Goal: Transaction & Acquisition: Purchase product/service

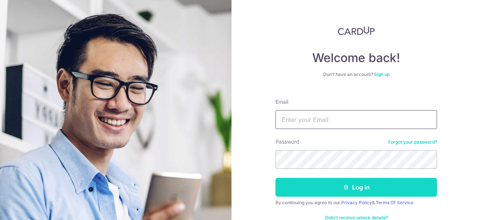
type input "ryanlee2311@gmail.com"
click at [354, 181] on button "Log in" at bounding box center [355, 187] width 161 height 19
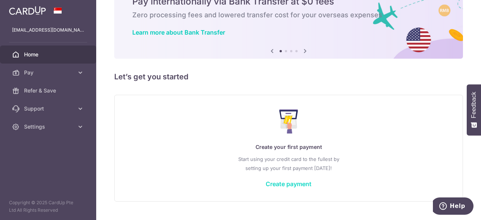
click at [290, 181] on link "Create payment" at bounding box center [288, 184] width 46 height 8
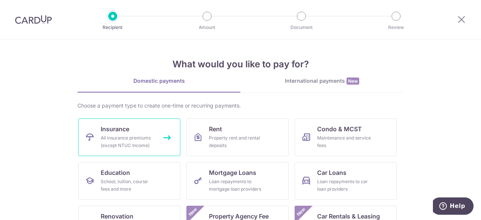
click at [130, 140] on div "All insurance premiums (except NTUC Income)" at bounding box center [128, 141] width 54 height 15
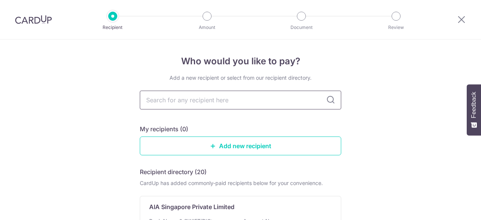
click at [229, 99] on input "text" at bounding box center [240, 99] width 201 height 19
type input "manulife"
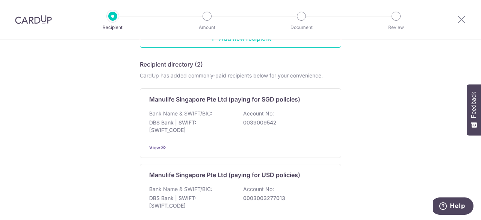
scroll to position [150, 0]
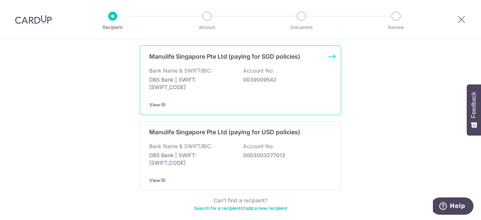
click at [242, 87] on div "Bank Name & SWIFT/BIC: DBS Bank | SWIFT: DBSSSGSGXXX Account No: 0039009542" at bounding box center [240, 81] width 182 height 28
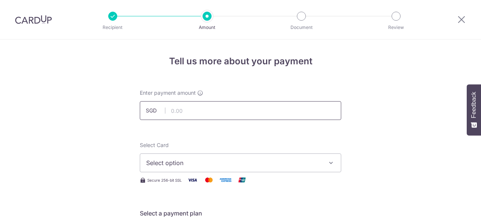
drag, startPoint x: 0, startPoint y: 0, endPoint x: 261, endPoint y: 112, distance: 283.7
click at [261, 112] on input "text" at bounding box center [240, 110] width 201 height 19
click at [207, 111] on input "text" at bounding box center [240, 110] width 201 height 19
click at [190, 111] on input "text" at bounding box center [240, 110] width 201 height 19
type input "3,600.00"
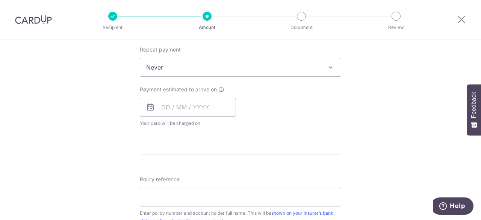
scroll to position [300, 0]
click at [297, 68] on span "Never" at bounding box center [240, 66] width 200 height 18
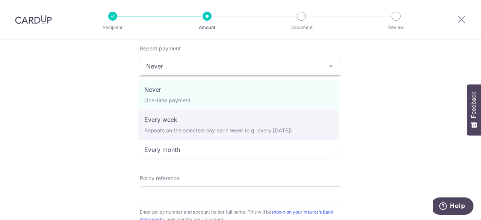
scroll to position [105, 0]
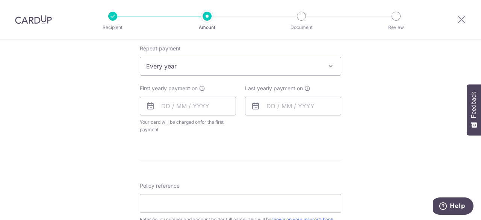
click at [312, 136] on div "How often is this payment made? Repeat payment Never Every week Every month Eve…" at bounding box center [240, 85] width 201 height 110
click at [327, 65] on span at bounding box center [330, 66] width 9 height 9
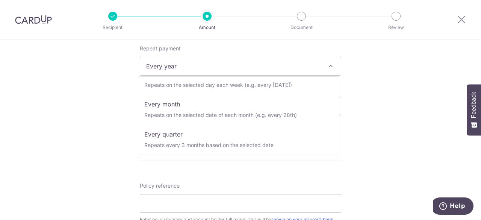
scroll to position [0, 0]
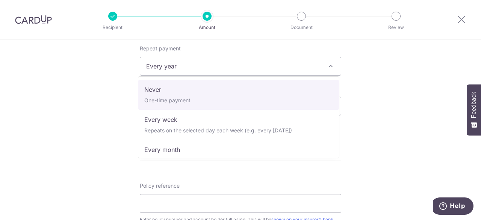
select select "1"
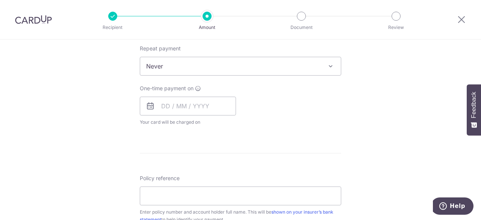
click at [356, 121] on div "Tell us more about your payment Enter payment amount SGD 3,600.00 3600.00 Selec…" at bounding box center [240, 78] width 481 height 679
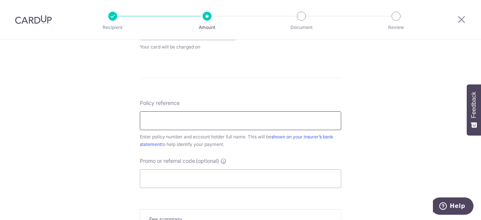
click at [287, 122] on input "Policy reference" at bounding box center [240, 120] width 201 height 19
type input "2450477710 [PERSON_NAME]"
click at [390, 143] on div "Tell us more about your payment Enter payment amount SGD 3,600.00 3600.00 Selec…" at bounding box center [240, 3] width 481 height 679
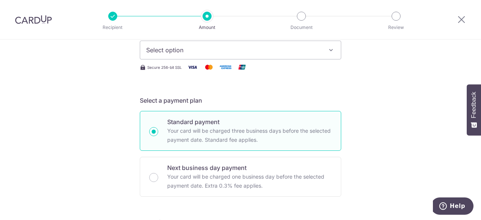
scroll to position [38, 0]
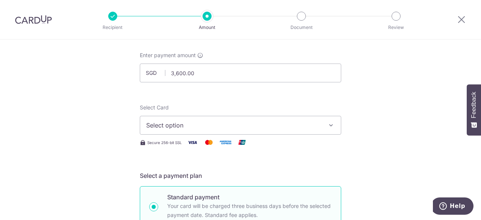
click at [304, 120] on button "Select option" at bounding box center [240, 125] width 201 height 19
click at [252, 145] on span "Add credit card" at bounding box center [247, 146] width 175 height 8
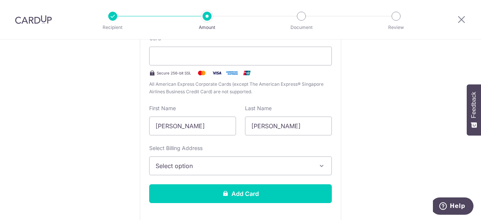
scroll to position [188, 0]
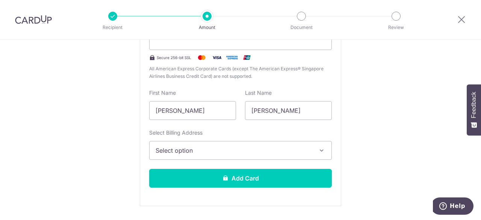
click at [311, 148] on button "Select option" at bounding box center [240, 150] width 182 height 19
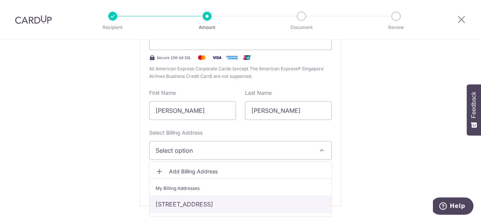
click at [297, 201] on link "11 Fernvale Lane, #09-01, The Topiary , Singapore, Singapore, Singapore-797495" at bounding box center [240, 204] width 182 height 18
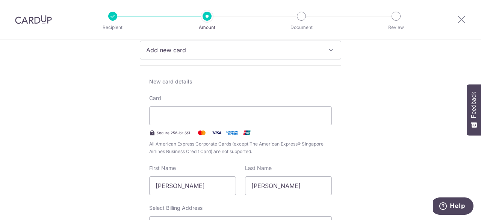
scroll to position [150, 0]
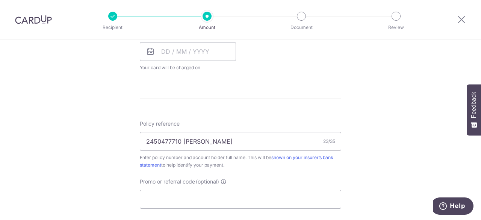
scroll to position [601, 0]
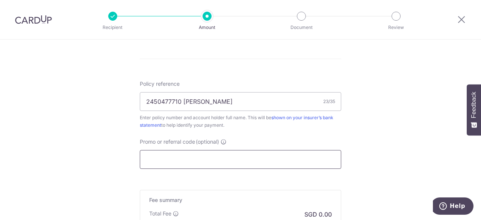
click at [220, 161] on input "Promo or referral code (optional)" at bounding box center [240, 159] width 201 height 19
paste input "OFF225"
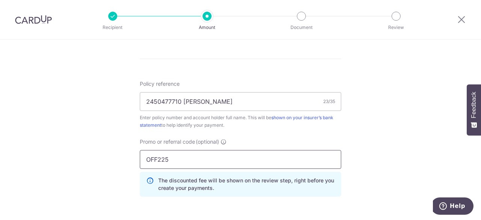
type input "OFF225"
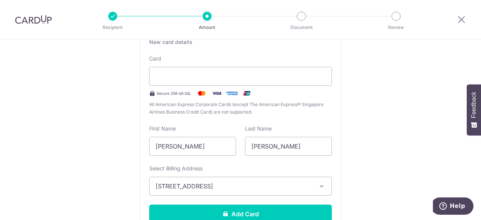
scroll to position [136, 0]
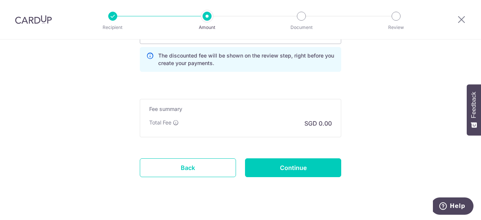
scroll to position [736, 0]
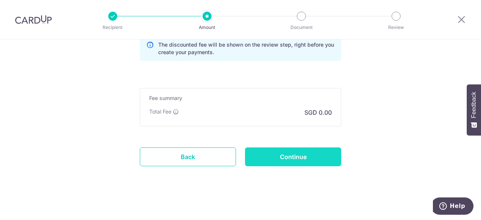
click at [293, 153] on input "Continue" at bounding box center [293, 156] width 96 height 19
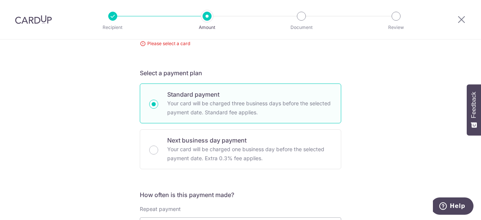
scroll to position [72, 0]
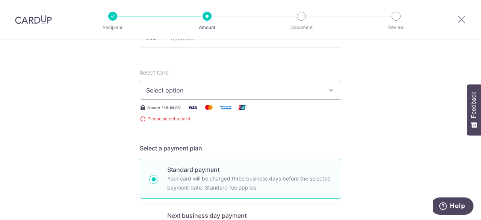
click at [251, 90] on span "Select option" at bounding box center [233, 90] width 175 height 9
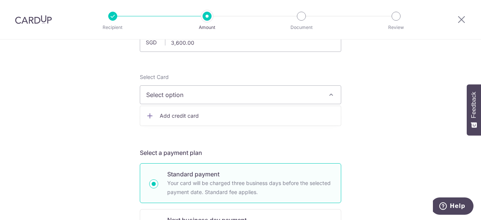
scroll to position [75, 0]
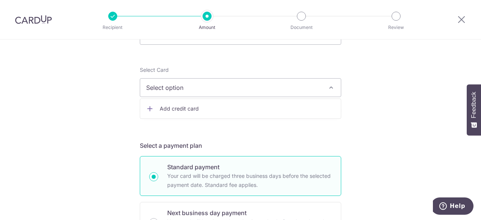
click at [258, 109] on span "Add credit card" at bounding box center [247, 109] width 175 height 8
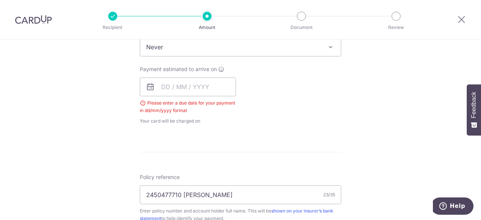
scroll to position [488, 0]
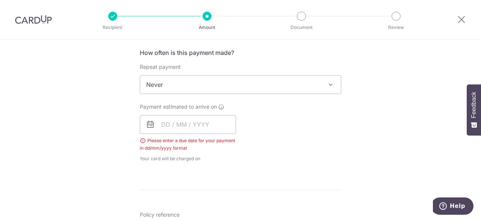
click at [287, 123] on div "Payment estimated to arrive on Please enter a due date for your payment in dd/m…" at bounding box center [240, 132] width 210 height 59
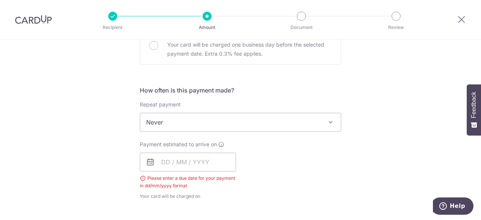
click at [294, 116] on span "Never" at bounding box center [240, 122] width 200 height 18
click at [384, 139] on div "Tell us more about your payment Enter payment amount SGD 3,600.00 3600.00 Selec…" at bounding box center [240, 63] width 481 height 948
click at [218, 157] on input "text" at bounding box center [188, 161] width 96 height 19
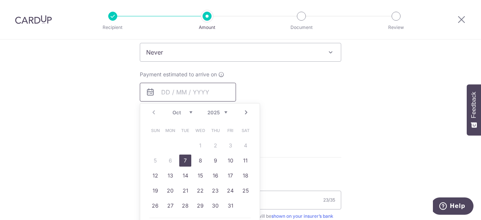
scroll to position [526, 0]
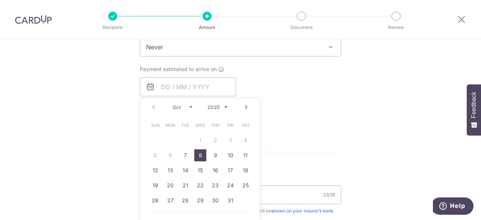
click at [198, 154] on link "8" at bounding box center [200, 155] width 12 height 12
type input "[DATE]"
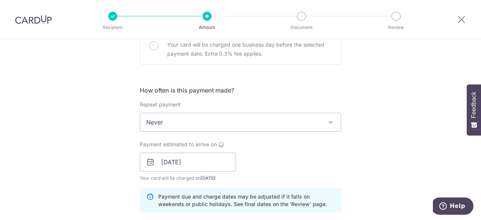
scroll to position [638, 0]
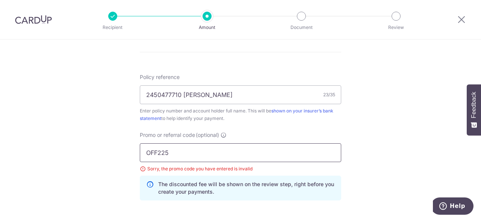
click at [198, 154] on input "OFF225" at bounding box center [240, 152] width 201 height 19
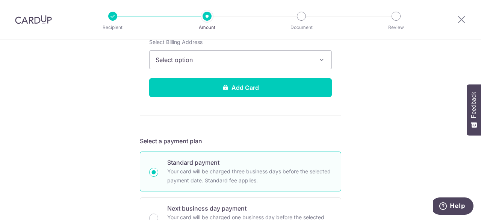
scroll to position [263, 0]
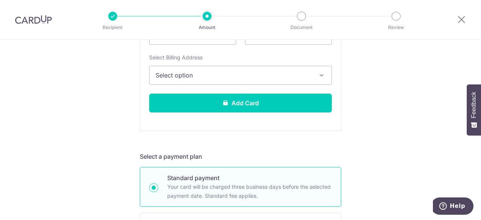
click at [298, 77] on span "Select option" at bounding box center [233, 75] width 156 height 9
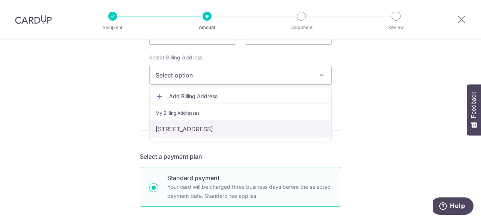
click at [282, 126] on link "11 Fernvale Lane, #09-01, The Topiary , Singapore, Singapore, Singapore-797495" at bounding box center [240, 129] width 182 height 18
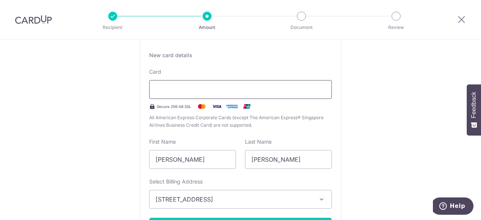
scroll to position [150, 0]
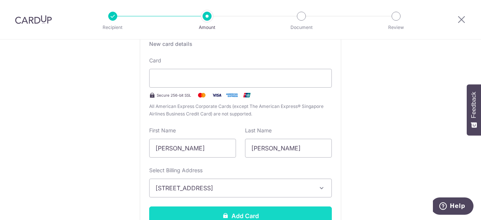
click at [241, 213] on button "Add Card" at bounding box center [240, 215] width 182 height 19
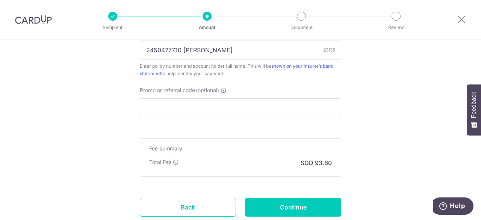
scroll to position [488, 0]
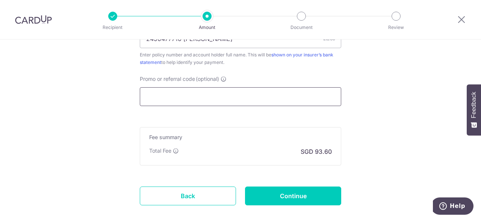
click at [296, 99] on input "Promo or referral code (optional)" at bounding box center [240, 96] width 201 height 19
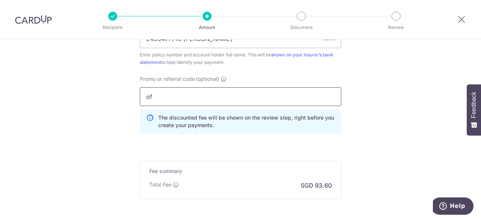
type input "o"
type input "OFF225"
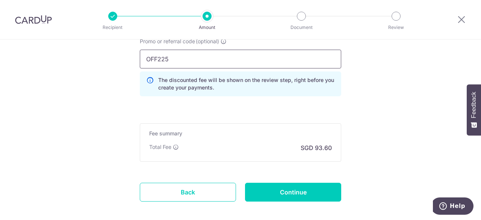
click at [221, 58] on input "OFF225" at bounding box center [240, 59] width 201 height 19
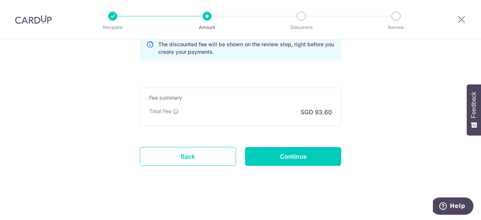
click at [287, 118] on div "Fee summary Base fee Extend fee Next-day fee Total Fee SGD 93.60" at bounding box center [240, 106] width 201 height 38
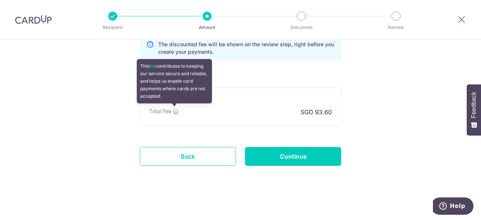
click at [174, 108] on icon at bounding box center [176, 111] width 6 height 6
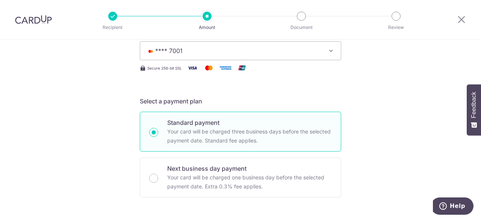
scroll to position [113, 0]
click at [330, 50] on icon "button" at bounding box center [331, 50] width 8 height 8
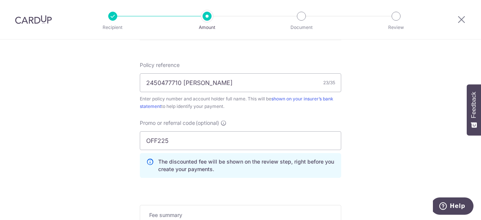
scroll to position [451, 0]
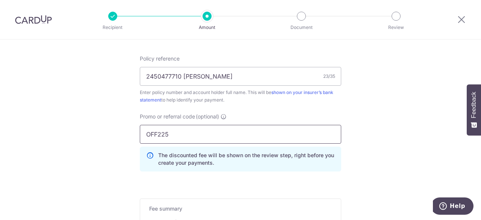
click at [338, 125] on input "OFF225" at bounding box center [240, 134] width 201 height 19
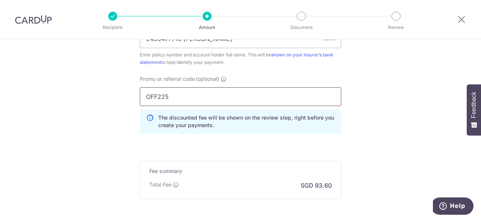
scroll to position [526, 0]
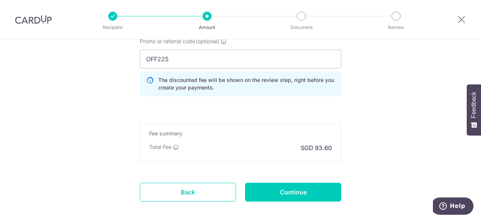
click at [335, 153] on div "Fee summary Base fee Extend fee Next-day fee Total Fee SGD 93.60" at bounding box center [240, 142] width 201 height 38
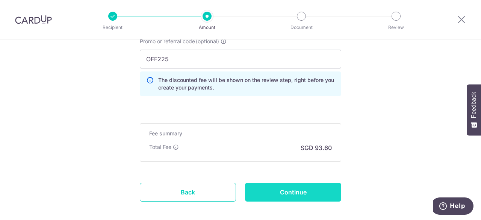
click at [295, 189] on input "Continue" at bounding box center [293, 191] width 96 height 19
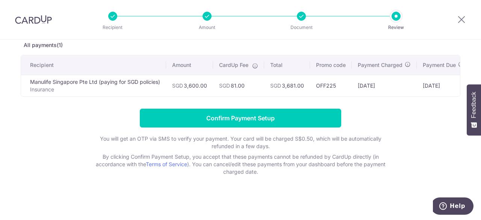
click at [274, 192] on div "Review payment details All payments(1) Recipient Amount CardUp Fee Total Promo …" at bounding box center [240, 109] width 481 height 222
click at [179, 169] on p "By clicking Confirm Payment Setup, you accept that these payments cannot be ref…" at bounding box center [240, 164] width 300 height 23
drag, startPoint x: 463, startPoint y: 21, endPoint x: 274, endPoint y: 51, distance: 191.5
click at [463, 21] on icon at bounding box center [461, 19] width 9 height 9
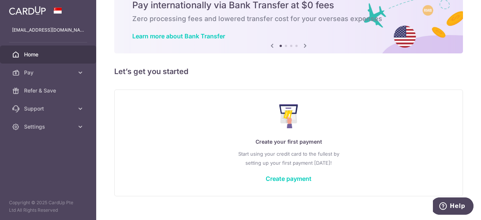
scroll to position [45, 0]
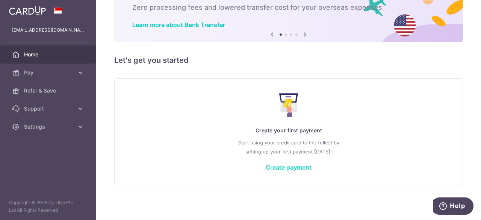
click at [291, 169] on link "Create payment" at bounding box center [288, 167] width 46 height 8
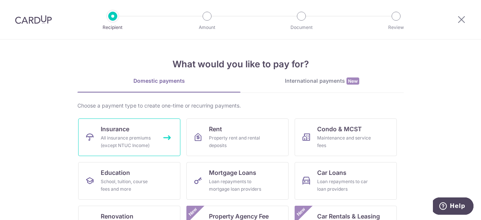
click at [127, 136] on div "All insurance premiums (except NTUC Income)" at bounding box center [128, 141] width 54 height 15
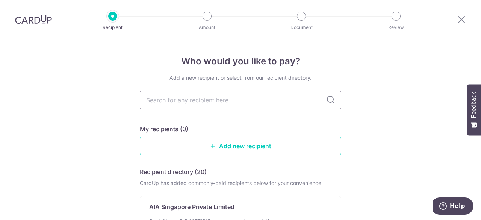
click at [191, 100] on input "text" at bounding box center [240, 99] width 201 height 19
type input "manulife"
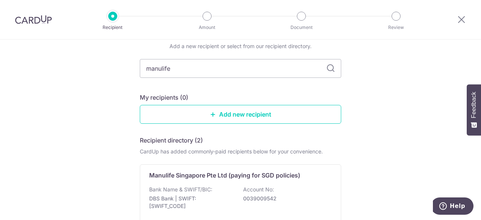
scroll to position [75, 0]
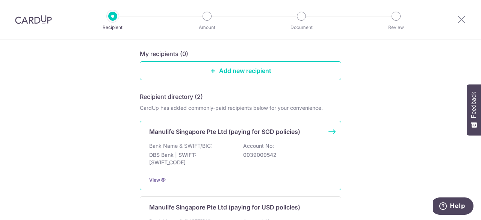
click at [223, 158] on p "DBS Bank | SWIFT: DBSSSGSGXXX" at bounding box center [191, 158] width 84 height 15
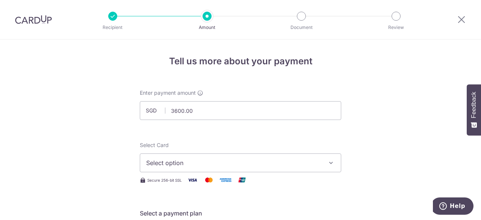
type input "3,600.00"
click at [216, 158] on span "Select option" at bounding box center [233, 162] width 175 height 9
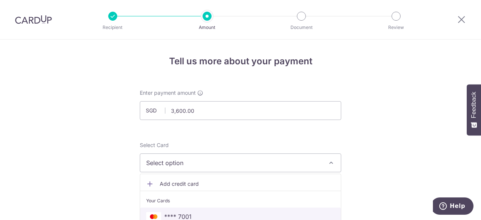
click at [200, 213] on span "**** 7001" at bounding box center [240, 216] width 188 height 9
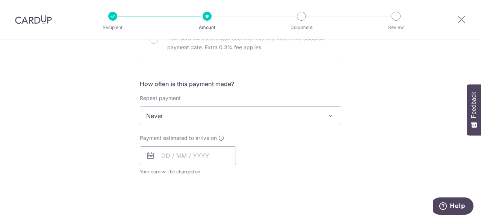
scroll to position [263, 0]
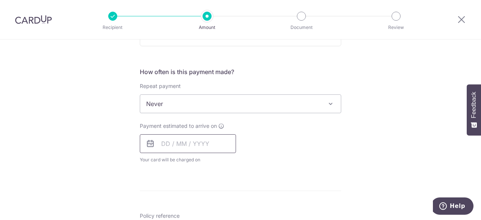
click at [228, 140] on input "text" at bounding box center [188, 143] width 96 height 19
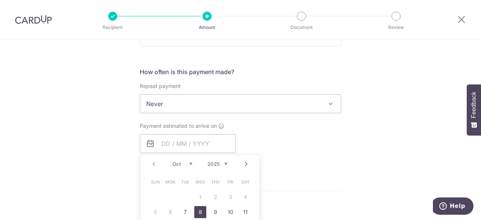
click at [200, 210] on link "8" at bounding box center [200, 212] width 12 height 12
type input "[DATE]"
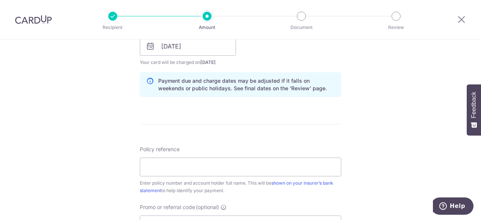
scroll to position [375, 0]
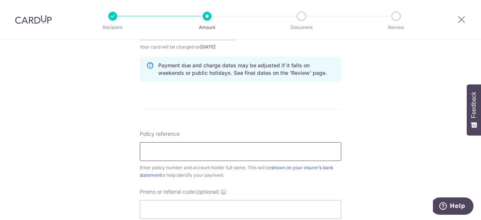
click at [320, 149] on input "Policy reference" at bounding box center [240, 151] width 201 height 19
type input "2450477710 Lee May Leng"
click at [220, 209] on input "Promo or referral code (optional)" at bounding box center [240, 209] width 201 height 19
paste input "ENGHUATC942"
type input "ENGHUATC942"
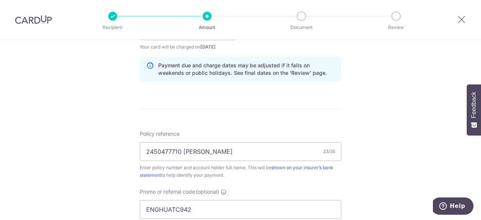
click at [384, 190] on div "Tell us more about your payment Enter payment amount SGD 3,600.00 3600.00 Selec…" at bounding box center [240, 36] width 481 height 744
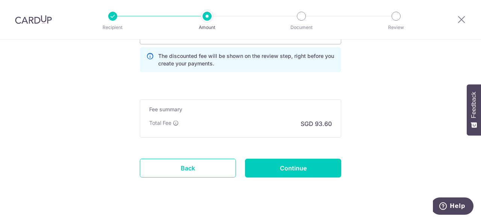
scroll to position [561, 0]
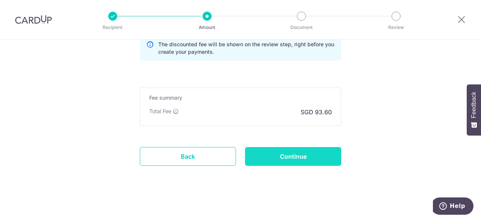
click at [291, 151] on input "Continue" at bounding box center [293, 156] width 96 height 19
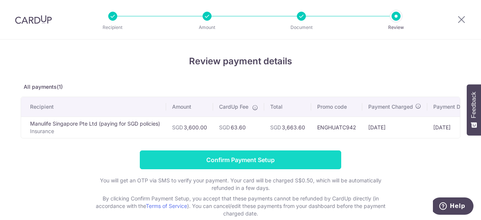
click at [247, 163] on input "Confirm Payment Setup" at bounding box center [240, 159] width 201 height 19
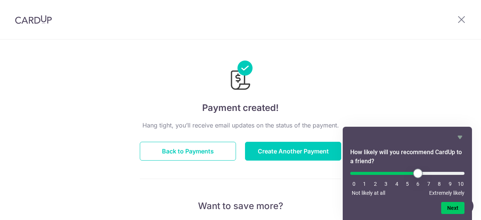
click at [416, 175] on input "range" at bounding box center [407, 173] width 114 height 3
type input "7"
click at [428, 174] on input "range" at bounding box center [407, 173] width 114 height 3
click at [457, 205] on button "Next" at bounding box center [452, 208] width 23 height 12
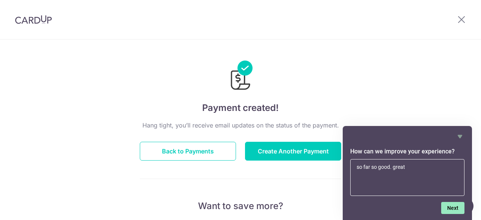
type textarea "so far so good. great"
click at [455, 207] on button "Next" at bounding box center [452, 208] width 23 height 12
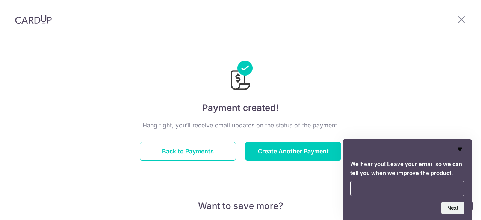
click at [458, 148] on icon "Hide survey" at bounding box center [459, 149] width 5 height 3
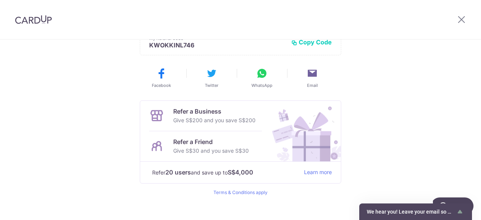
scroll to position [220, 0]
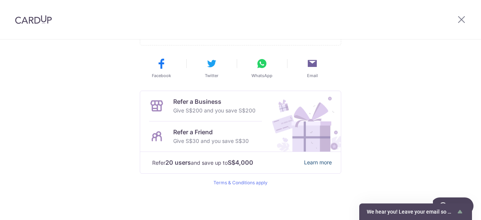
click at [320, 162] on link "Learn more" at bounding box center [318, 162] width 28 height 9
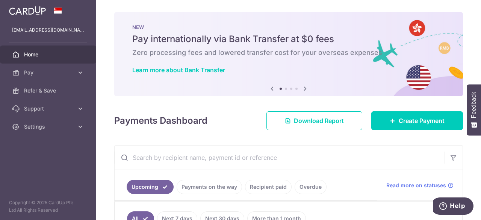
click at [36, 52] on span "Home" at bounding box center [49, 55] width 50 height 8
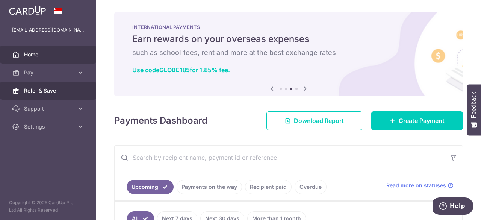
click at [44, 91] on span "Refer & Save" at bounding box center [49, 91] width 50 height 8
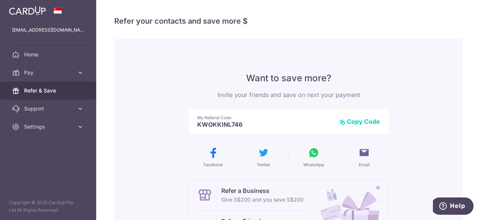
drag, startPoint x: 243, startPoint y: 124, endPoint x: 190, endPoint y: 127, distance: 53.0
click at [190, 127] on div "My Referral Code KWOKKINL746 Copy Code Copied" at bounding box center [288, 121] width 201 height 26
copy p "KWOKKINL746"
click at [368, 121] on button "Copy Code" at bounding box center [359, 122] width 41 height 8
click at [305, 155] on button "WhatsApp" at bounding box center [313, 156] width 44 height 21
